Goal: Task Accomplishment & Management: Manage account settings

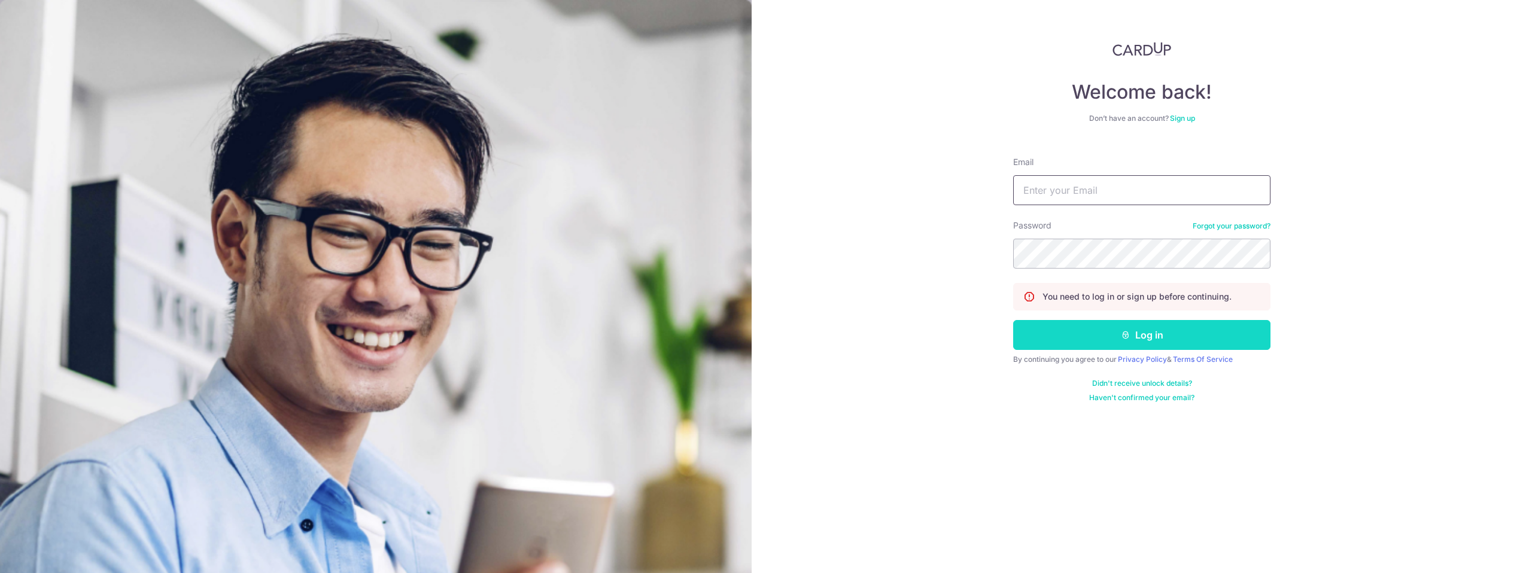
type input "[EMAIL_ADDRESS][DOMAIN_NAME]"
click at [1044, 339] on button "Log in" at bounding box center [1141, 335] width 257 height 30
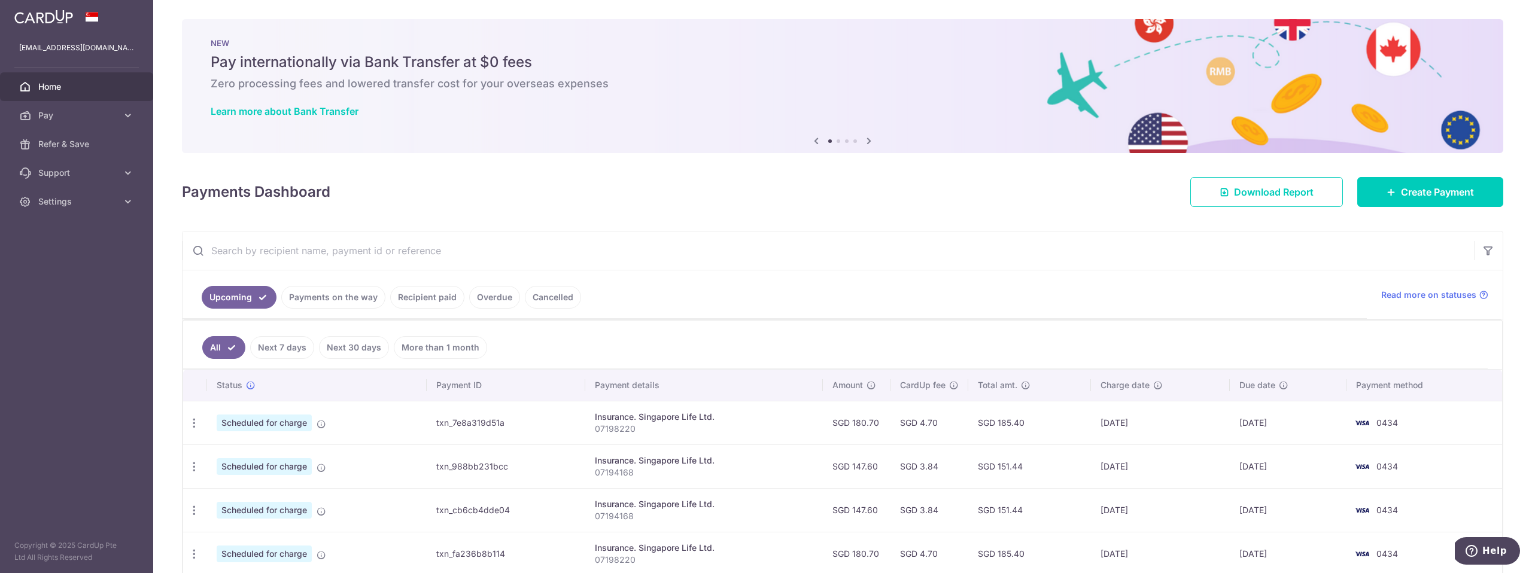
click at [341, 299] on link "Payments on the way" at bounding box center [333, 297] width 104 height 23
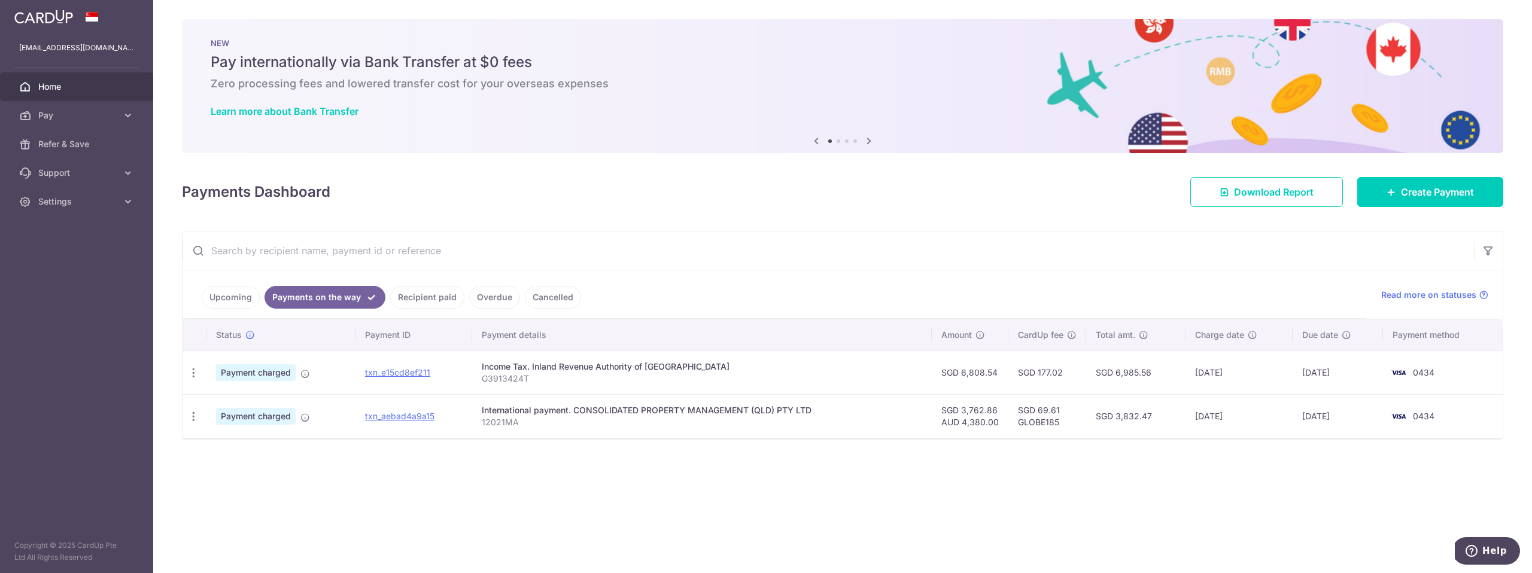
click at [431, 302] on link "Recipient paid" at bounding box center [427, 297] width 74 height 23
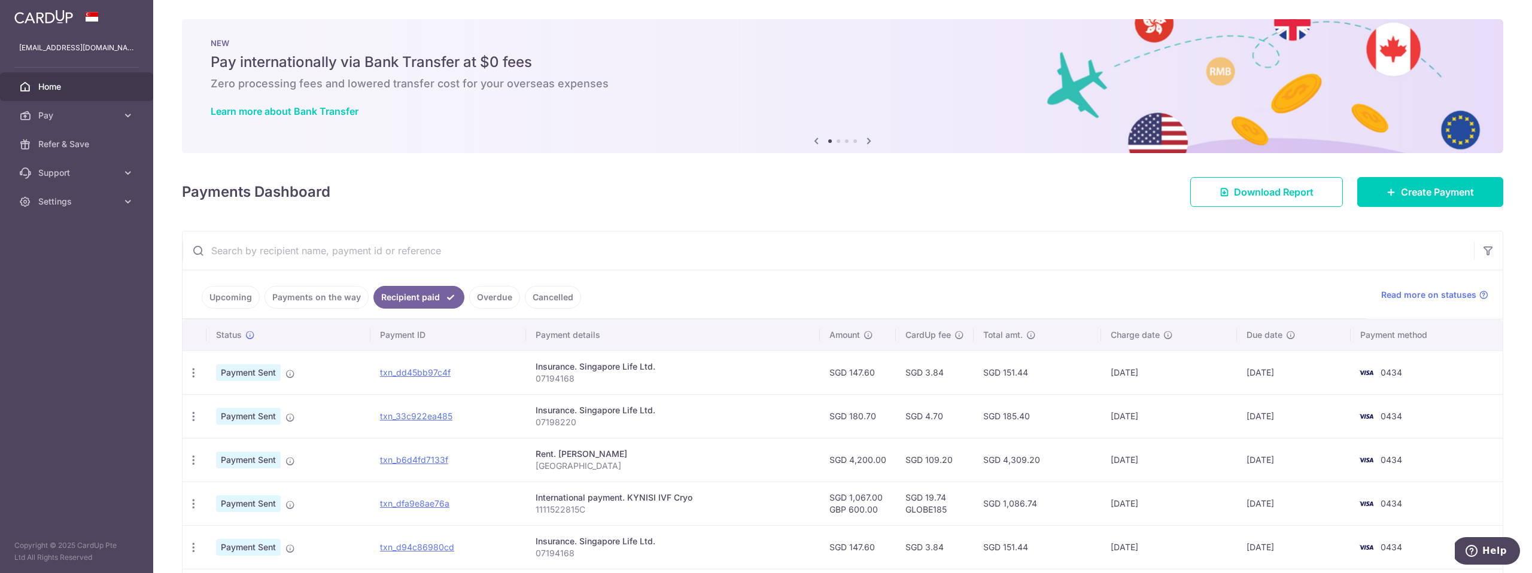
click at [335, 300] on link "Payments on the way" at bounding box center [317, 297] width 104 height 23
